Goal: Use online tool/utility: Use online tool/utility

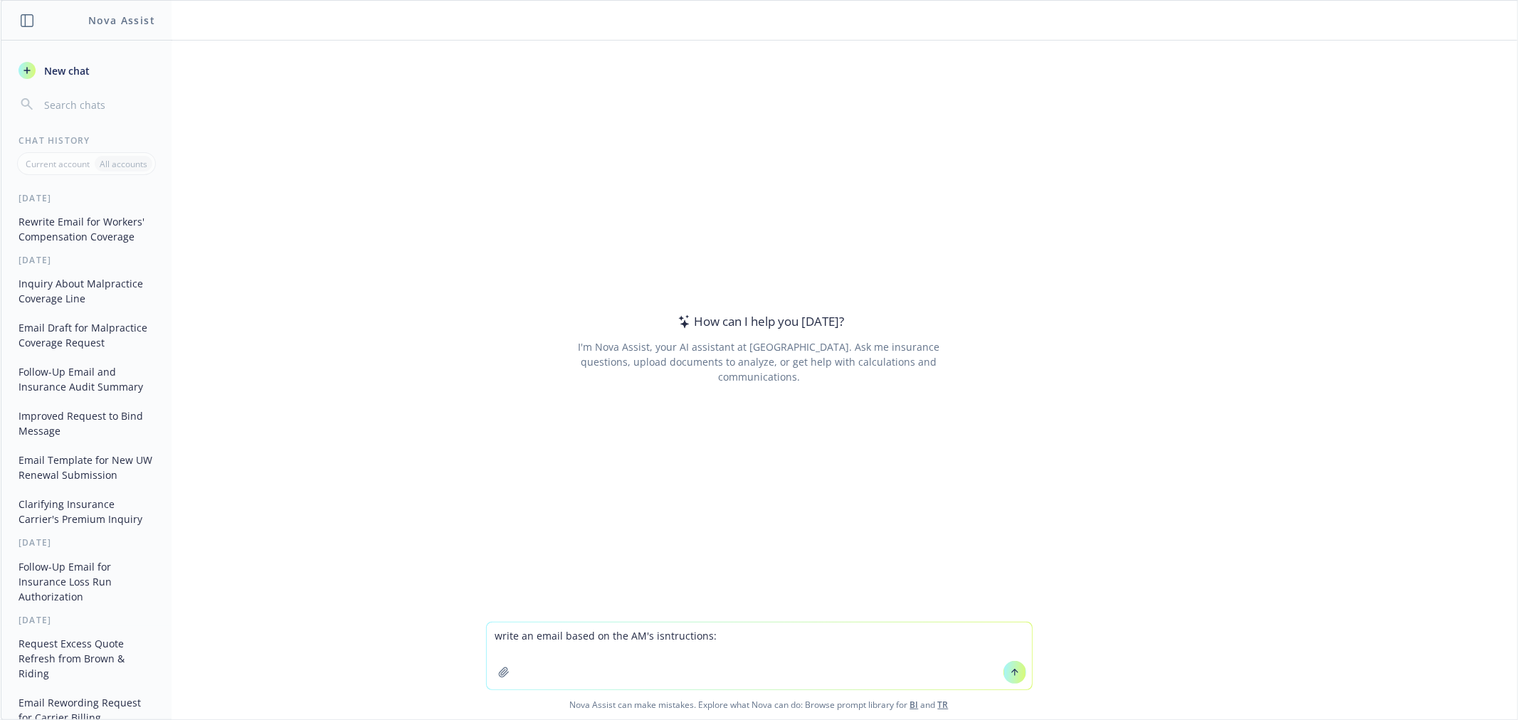
type textarea "write an email based on the AM's isntructions: Reach out to [PERSON_NAME] to ch…"
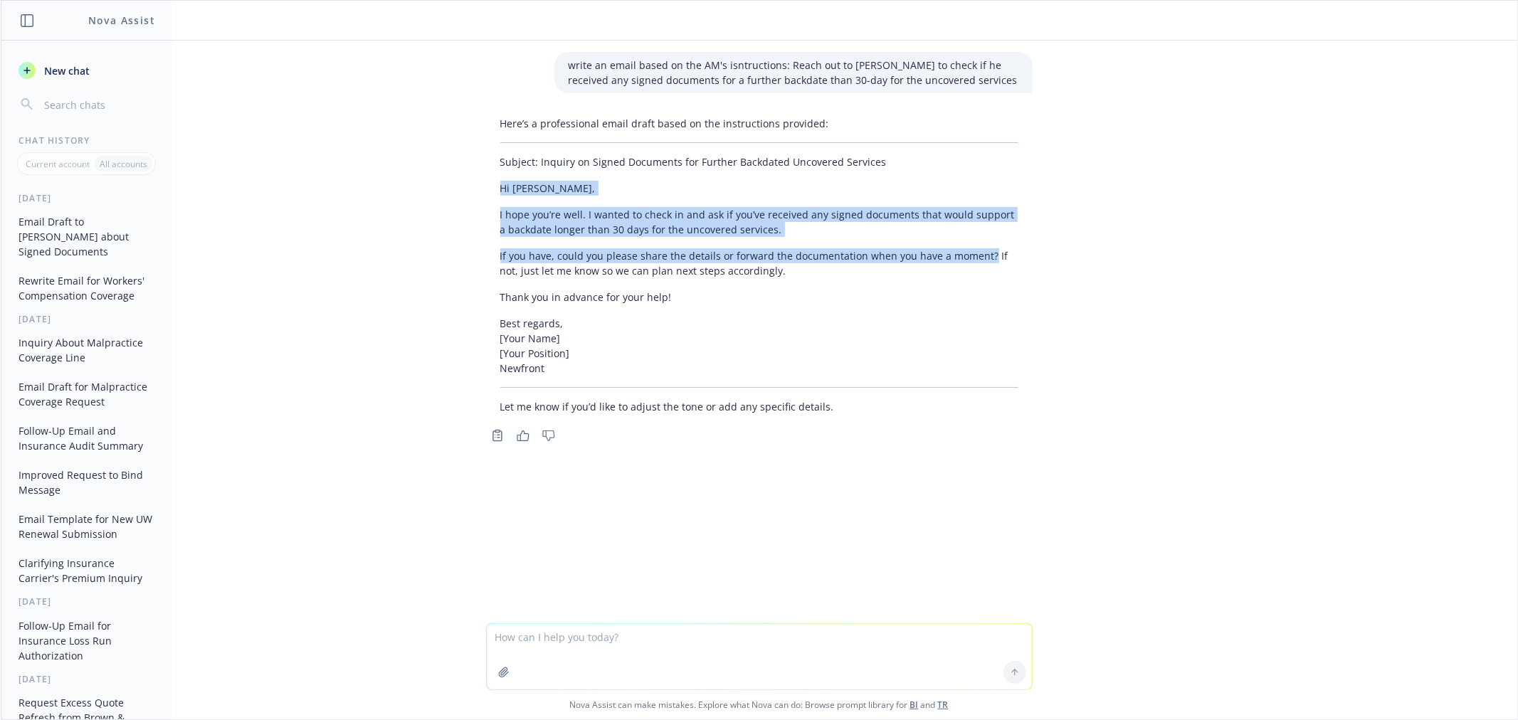
drag, startPoint x: 979, startPoint y: 253, endPoint x: 484, endPoint y: 189, distance: 498.8
click at [486, 189] on div "Here’s a professional email draft based on the instructions provided: Subject: …" at bounding box center [759, 265] width 547 height 310
copy div "Hi [PERSON_NAME], I hope you’re well. I wanted to check in and ask if you’ve re…"
